Goal: Find contact information: Find contact information

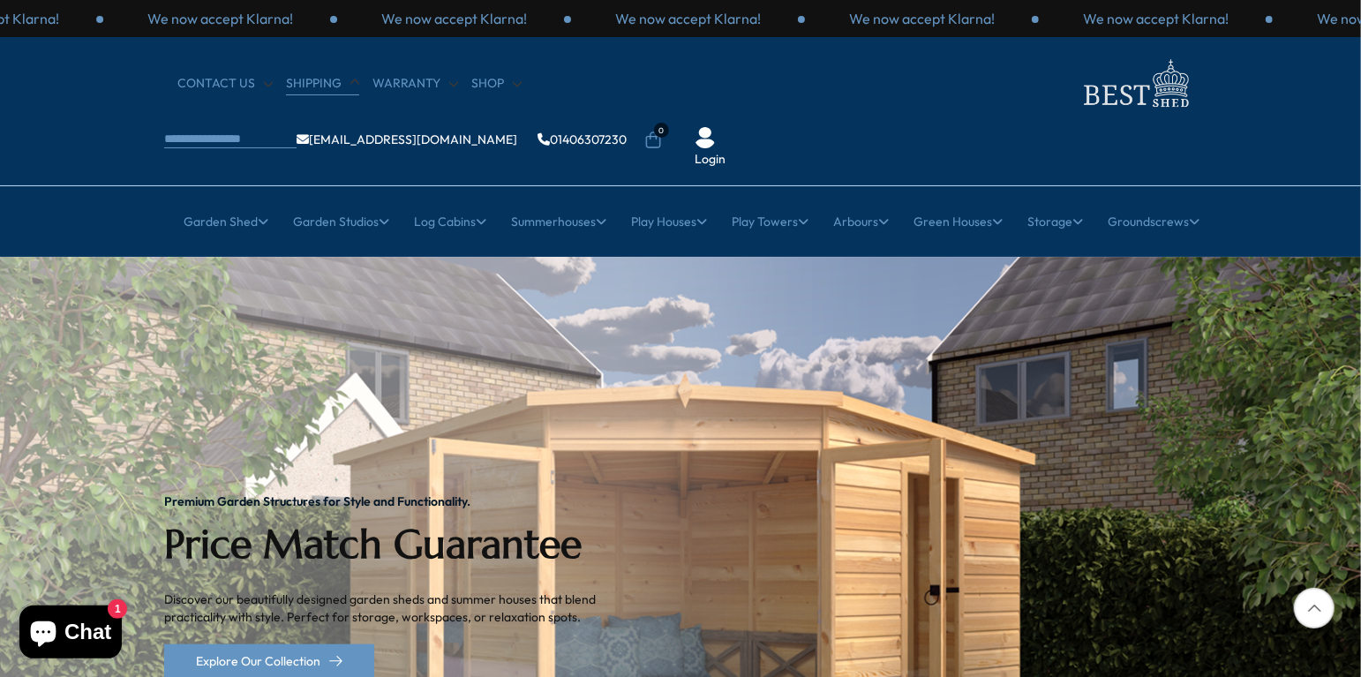
click at [316, 79] on link "Shipping" at bounding box center [322, 84] width 73 height 18
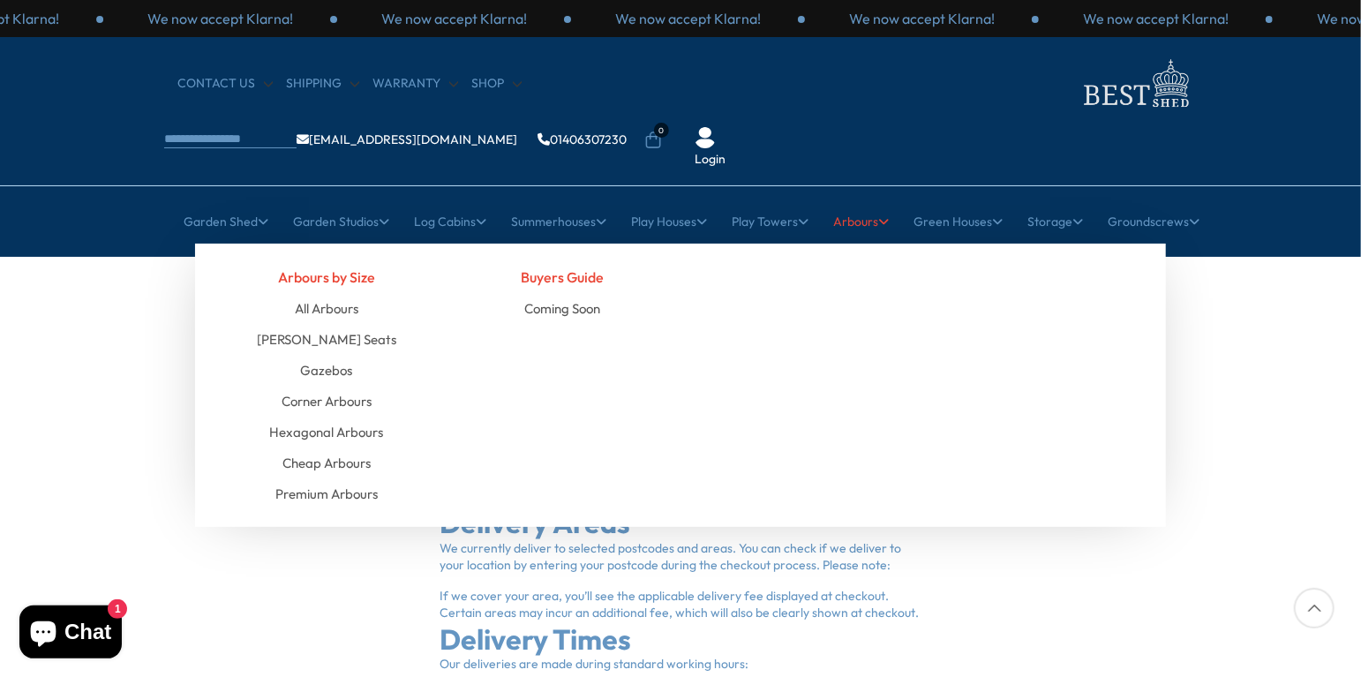
click at [957, 256] on div "Arbours by Size All Arbours [PERSON_NAME] Seats [GEOGRAPHIC_DATA] Corner Arbour…" at bounding box center [680, 385] width 971 height 283
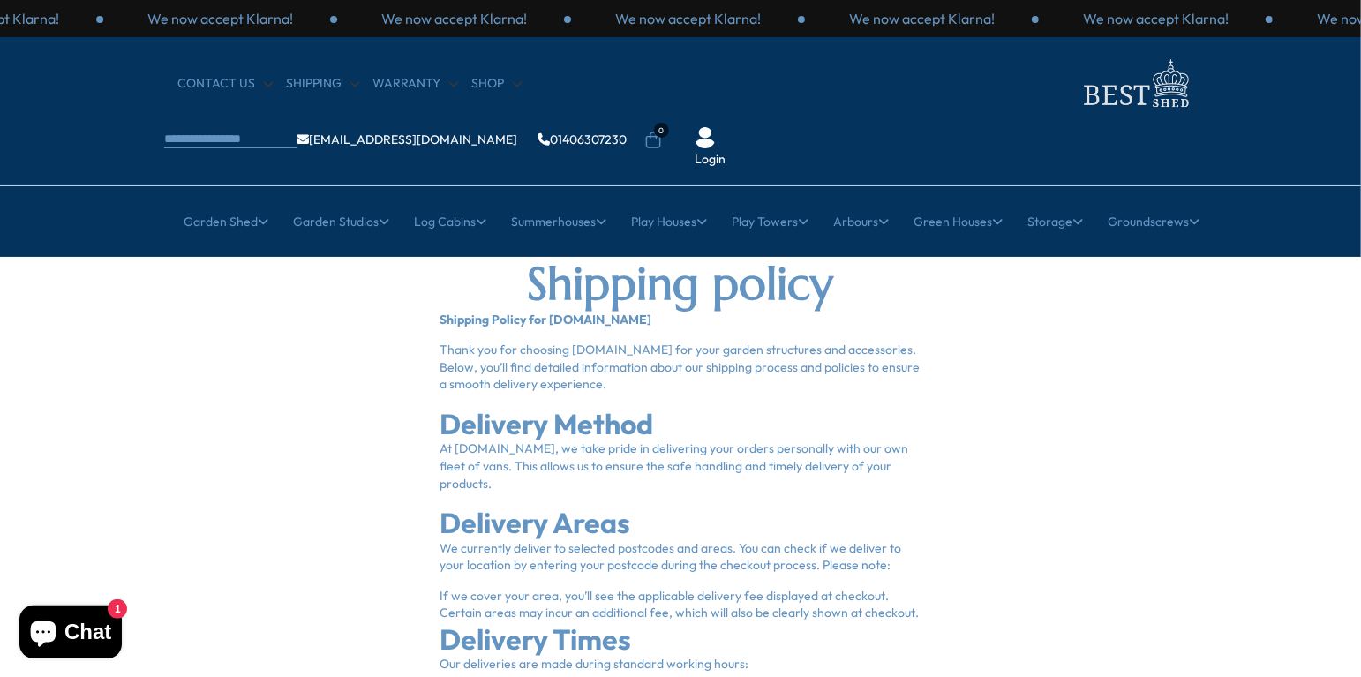
click at [725, 151] on link "Login" at bounding box center [710, 160] width 31 height 18
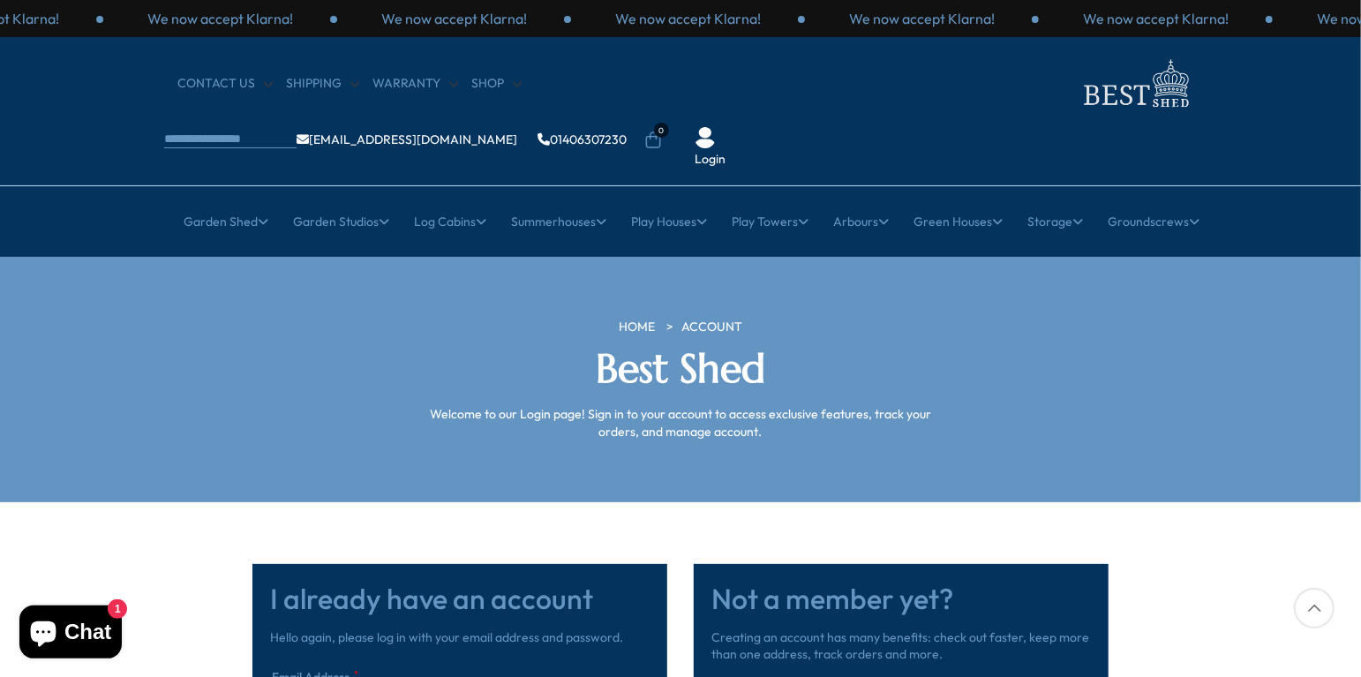
click at [725, 151] on link "Login" at bounding box center [710, 160] width 31 height 18
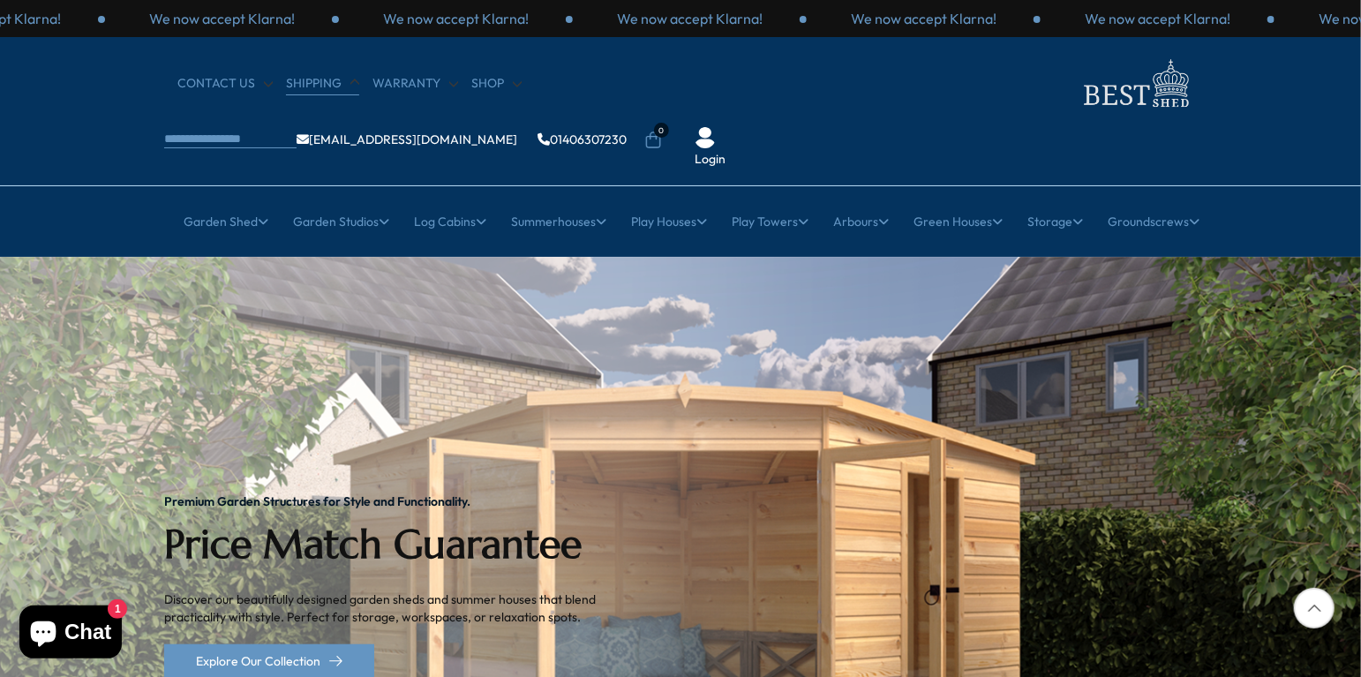
click at [297, 85] on link "Shipping" at bounding box center [322, 84] width 73 height 18
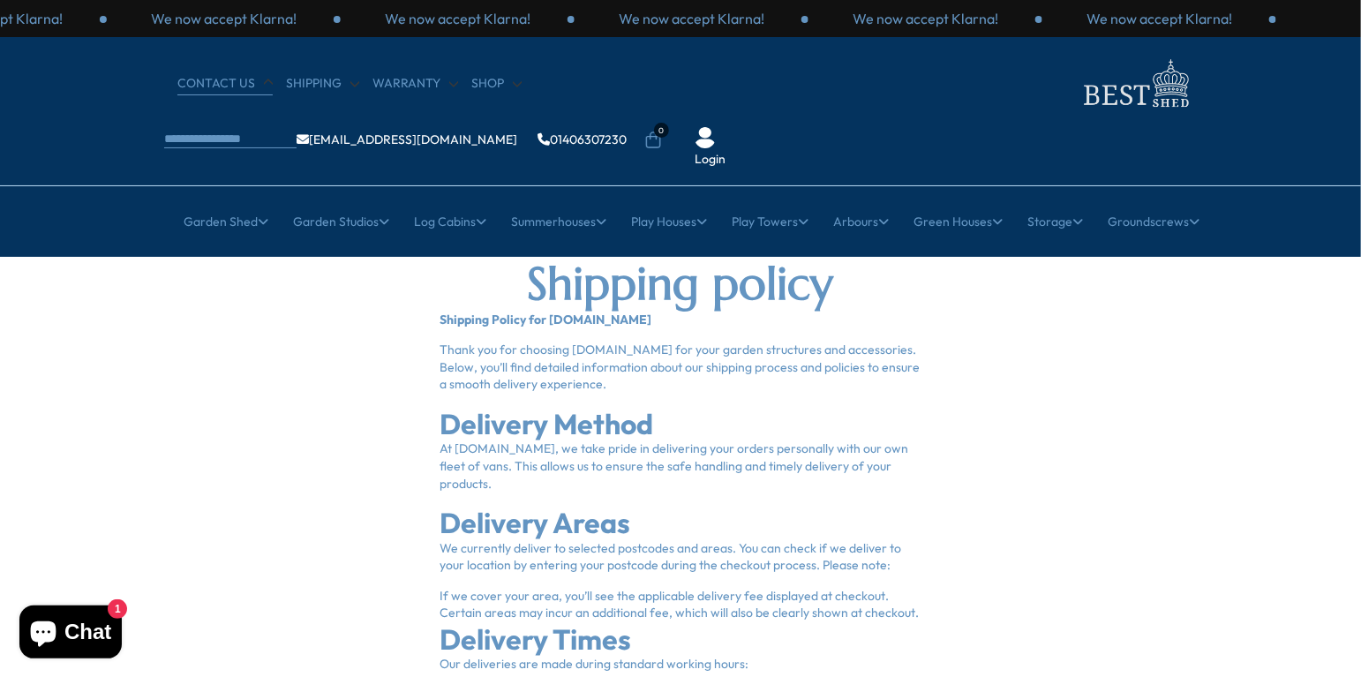
click at [224, 79] on link "CONTACT US" at bounding box center [224, 84] width 95 height 18
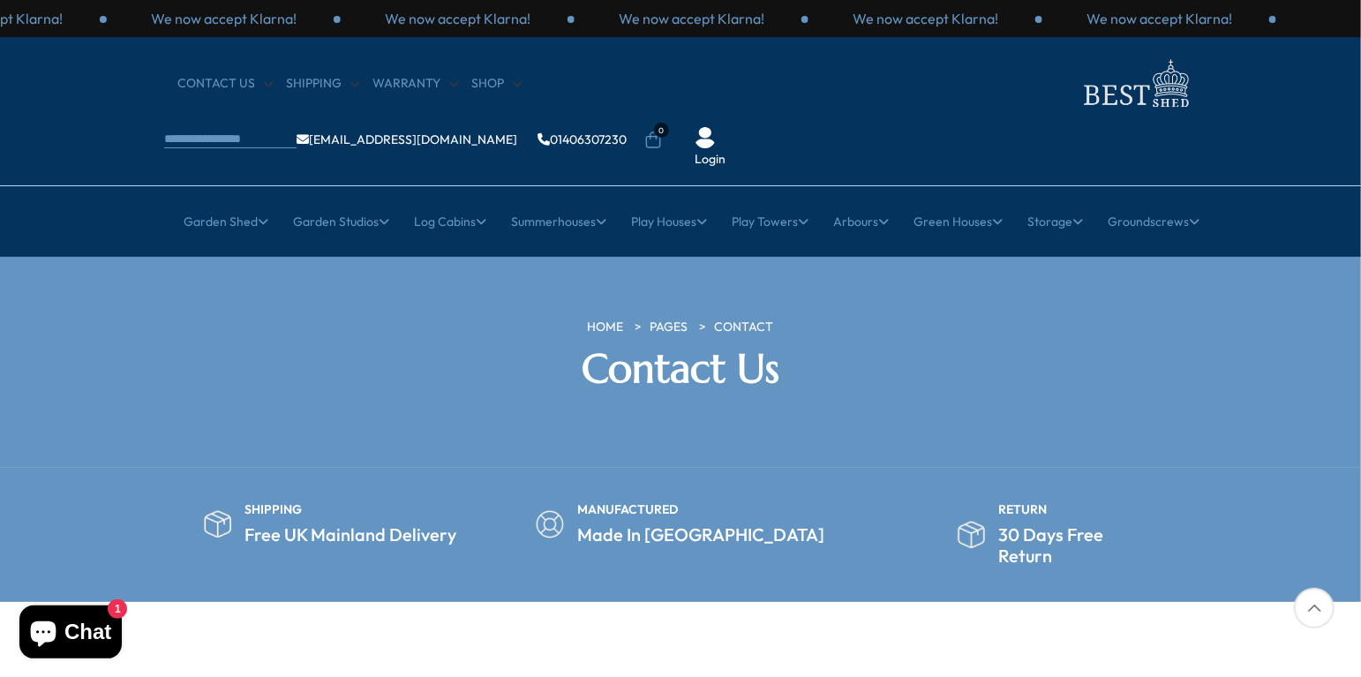
click at [1314, 606] on div at bounding box center [1314, 608] width 41 height 41
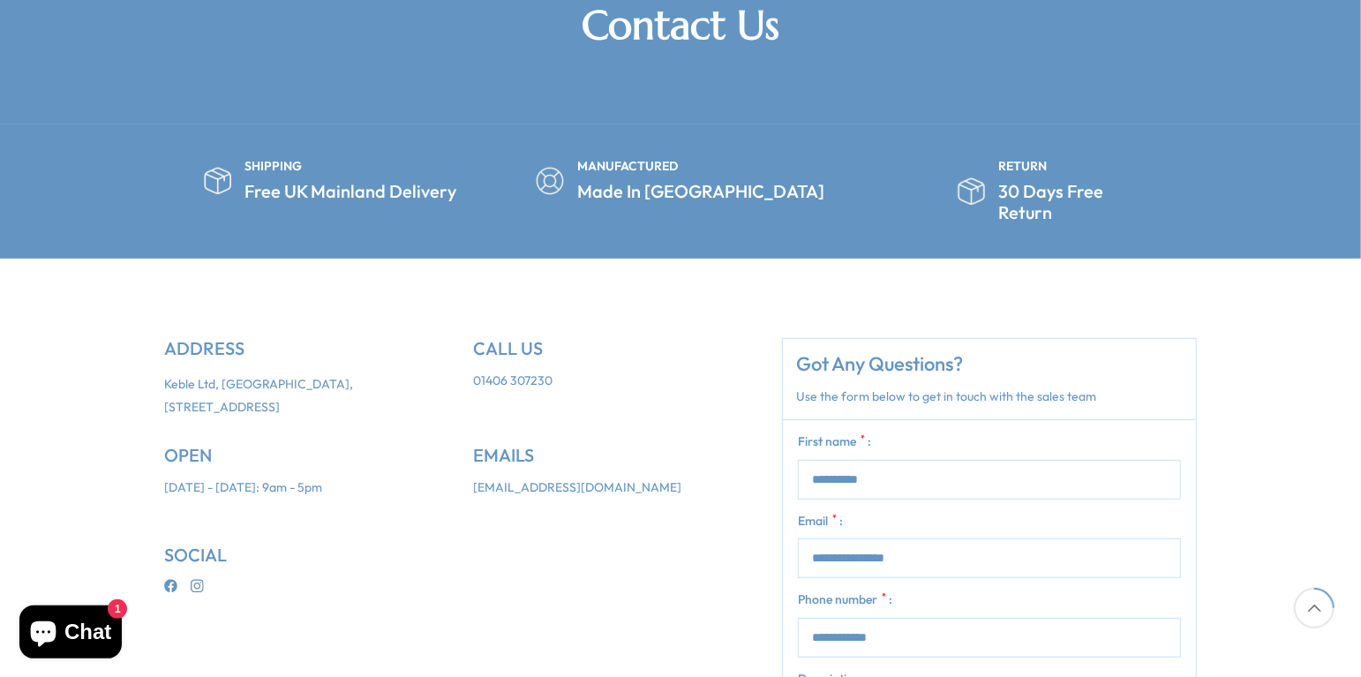
scroll to position [357, 0]
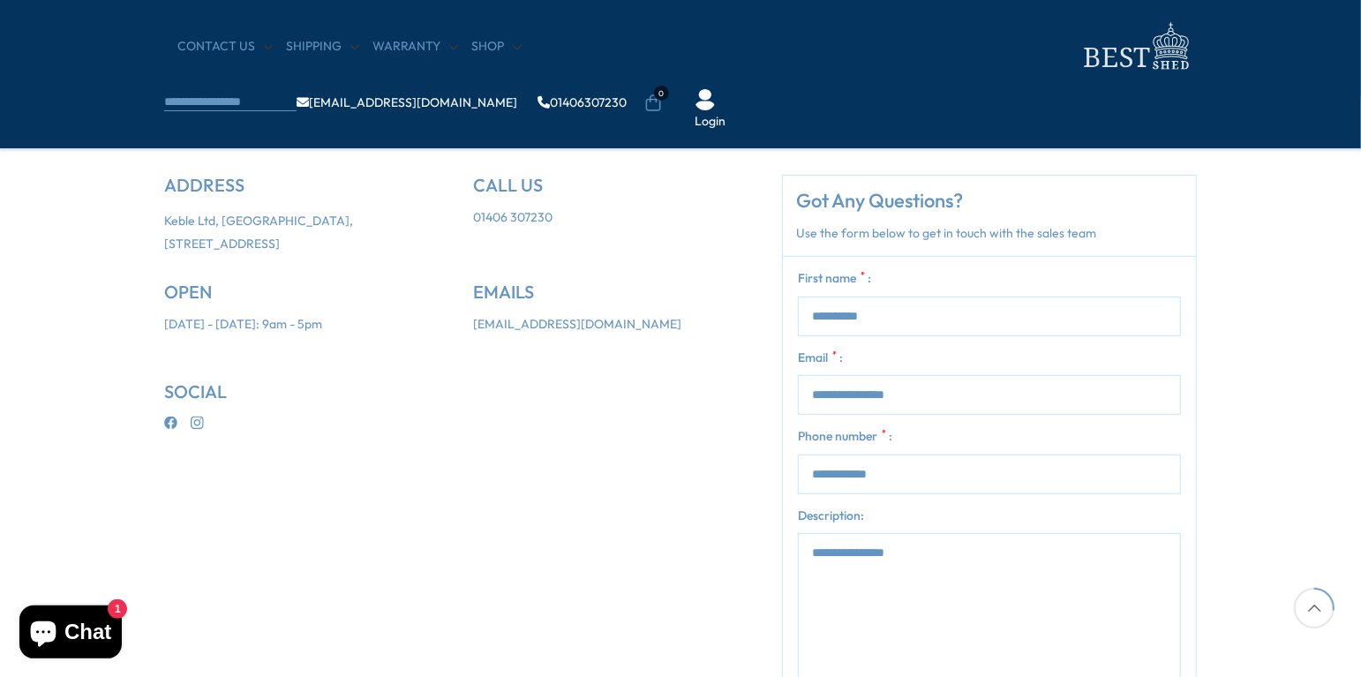
click at [511, 316] on link "[EMAIL_ADDRESS][DOMAIN_NAME]" at bounding box center [577, 325] width 208 height 18
